Goal: Information Seeking & Learning: Learn about a topic

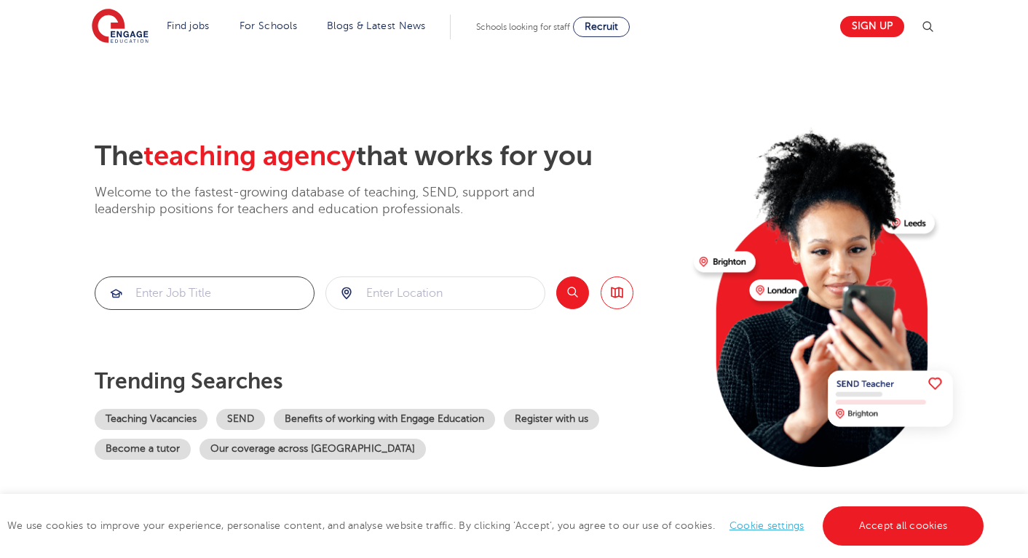
click at [218, 289] on input "search" at bounding box center [204, 293] width 218 height 32
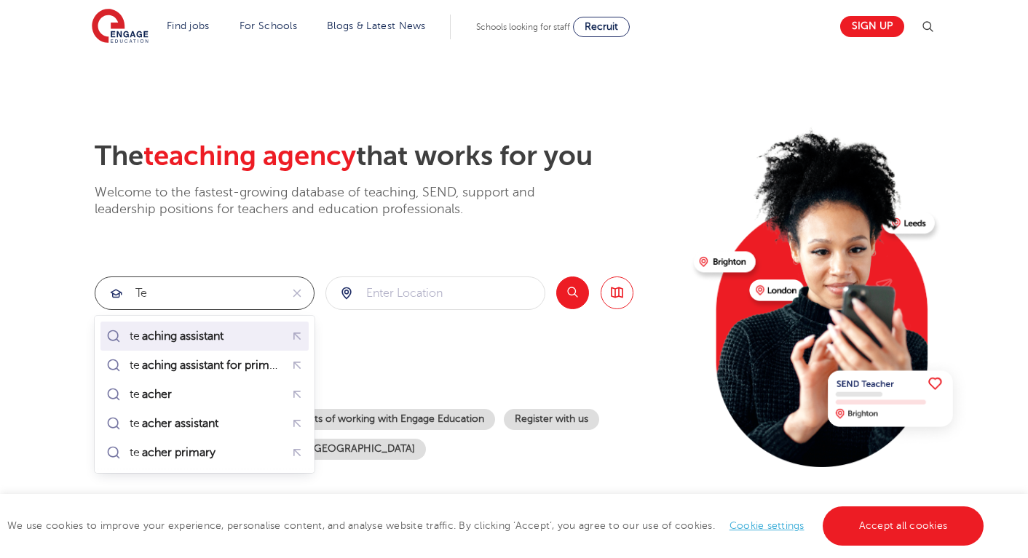
click at [184, 333] on mark "aching assistant" at bounding box center [183, 336] width 86 height 17
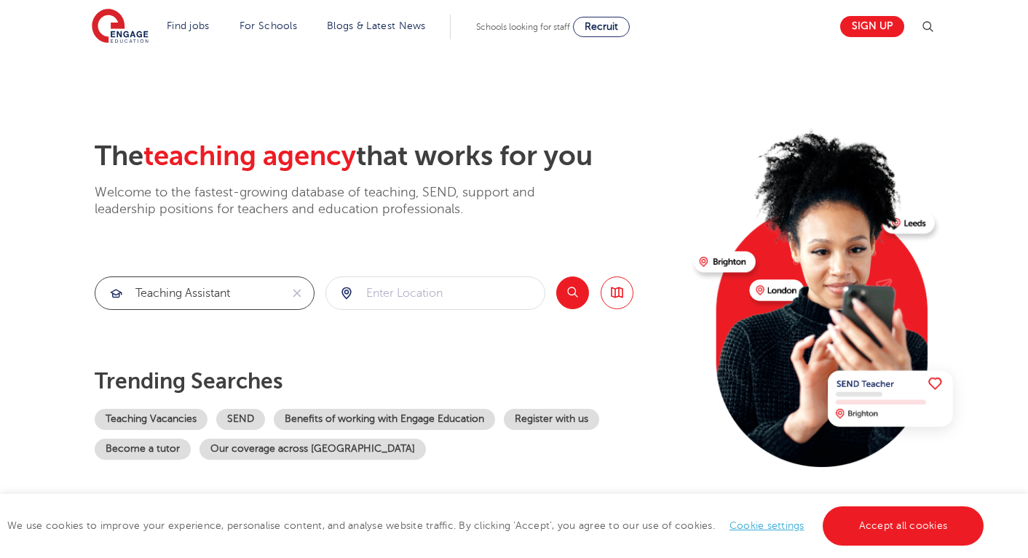
type input "teaching assistant"
click at [430, 289] on input "search" at bounding box center [435, 293] width 218 height 32
type input "w"
click at [571, 298] on button "Search" at bounding box center [572, 293] width 33 height 33
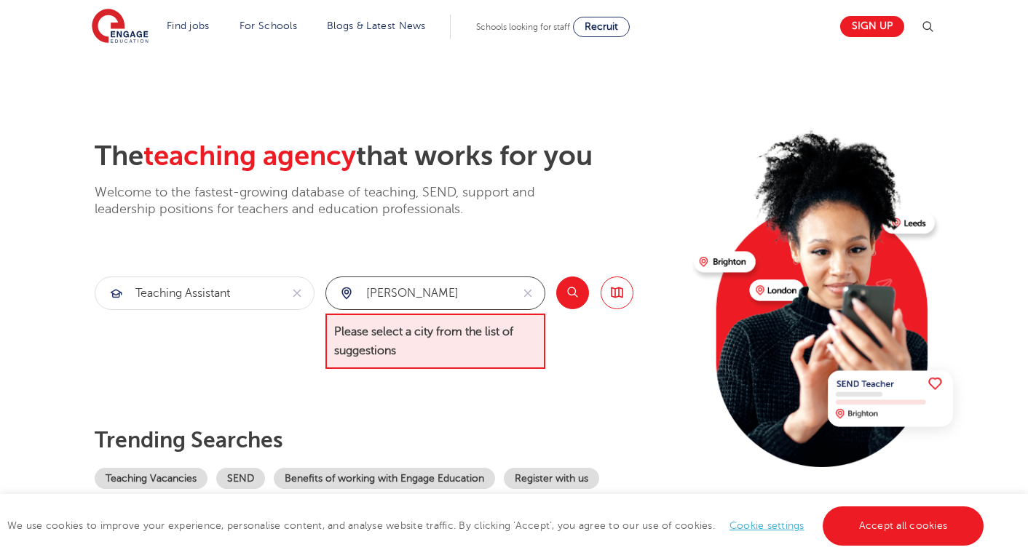
click at [420, 300] on input "brent" at bounding box center [418, 293] width 185 height 32
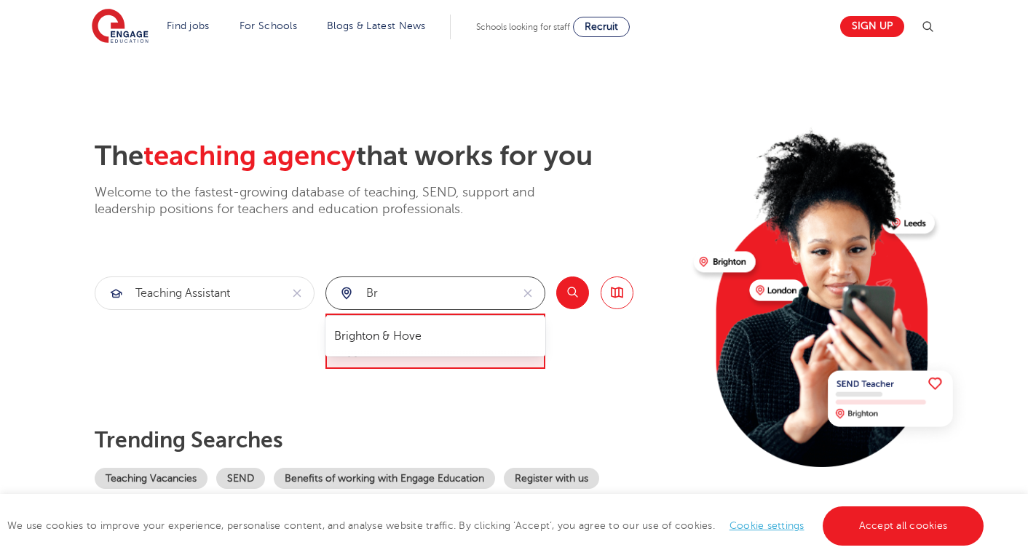
type input "b"
type input "w"
click at [341, 333] on li "[GEOGRAPHIC_DATA]" at bounding box center [435, 336] width 208 height 29
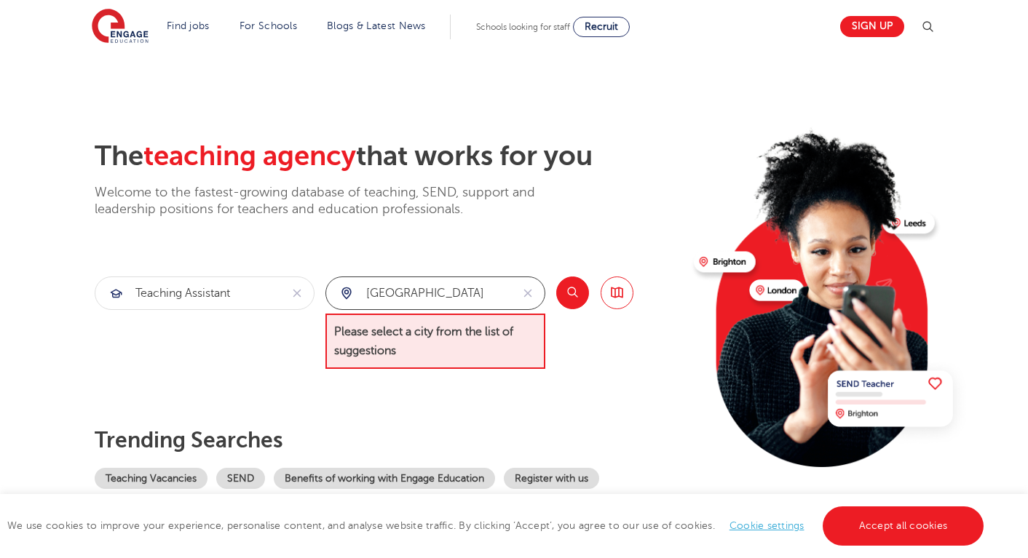
type input "[GEOGRAPHIC_DATA]"
click at [574, 291] on button "Search" at bounding box center [572, 293] width 33 height 33
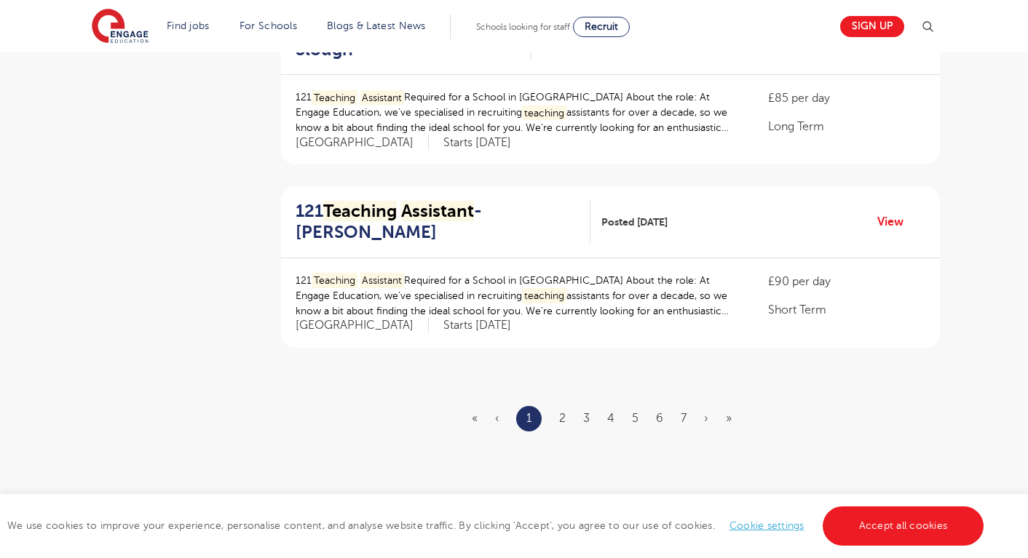
scroll to position [1656, 0]
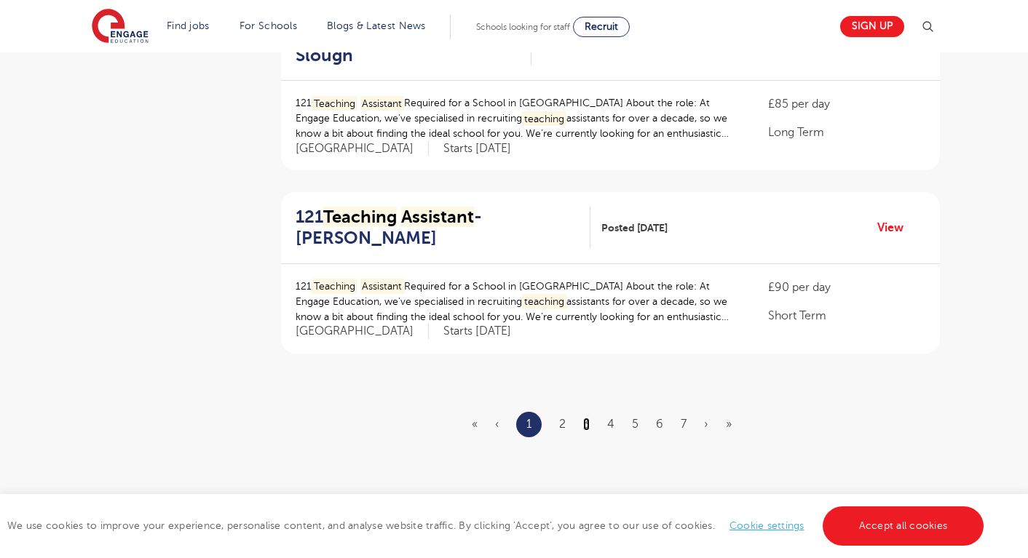
click at [585, 424] on link "3" at bounding box center [586, 424] width 7 height 13
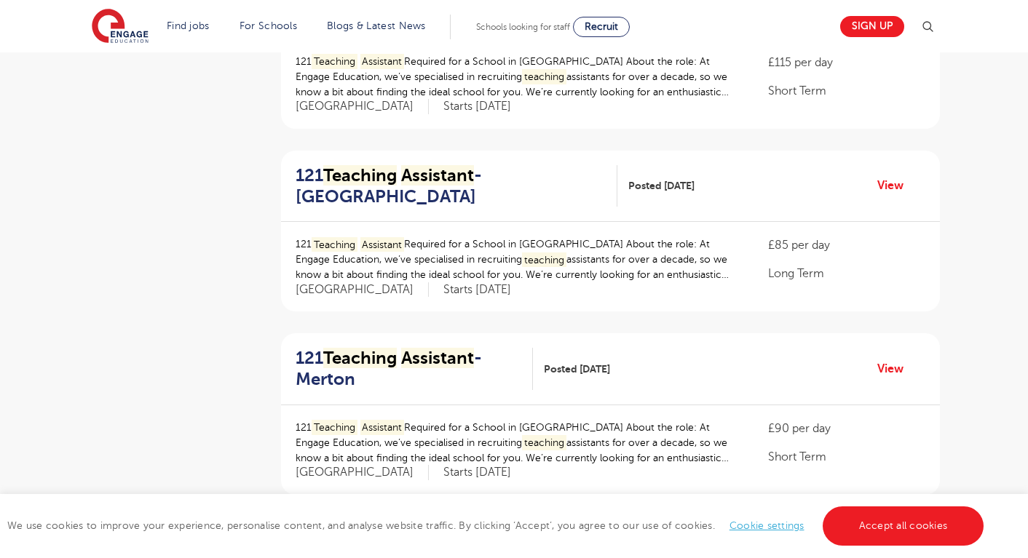
scroll to position [621, 0]
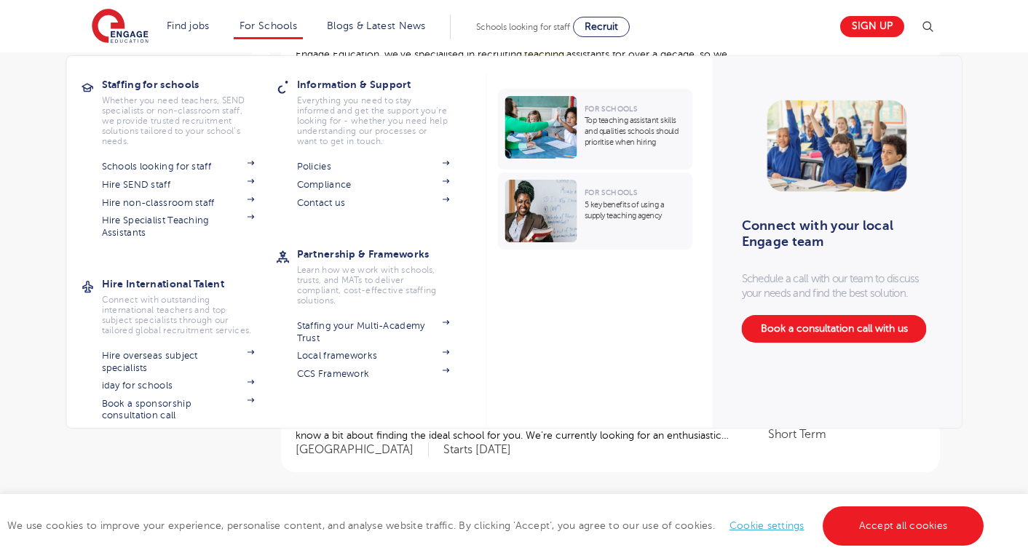
click at [280, 19] on li "For Schools Staffing for schools Whether you need teachers, SEND specialists or…" at bounding box center [268, 27] width 69 height 25
